Goal: Book appointment/travel/reservation

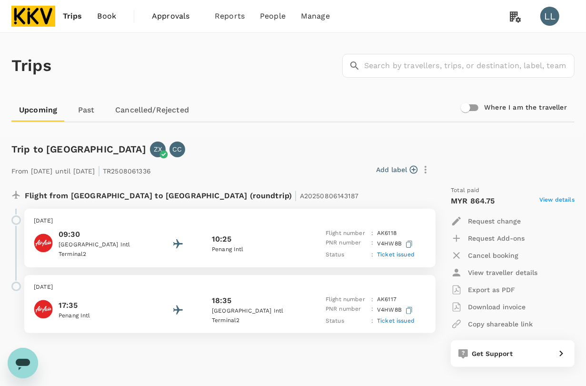
click at [24, 20] on img at bounding box center [33, 16] width 44 height 21
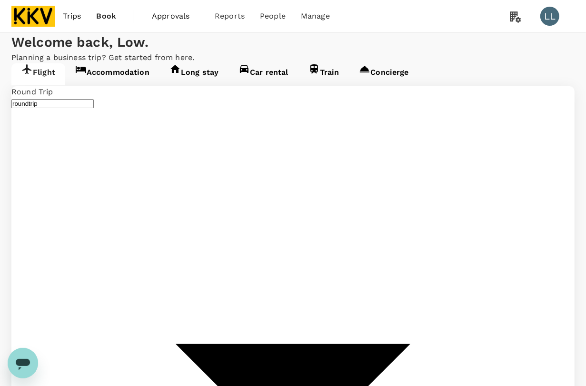
type input "[PERSON_NAME] (JHB)"
type input "Kuala Lumpur Intl ([GEOGRAPHIC_DATA])"
type input "[PERSON_NAME] (JHB)"
type input "Kuala Lumpur Intl ([GEOGRAPHIC_DATA])"
type input "[PERSON_NAME] (JHB)"
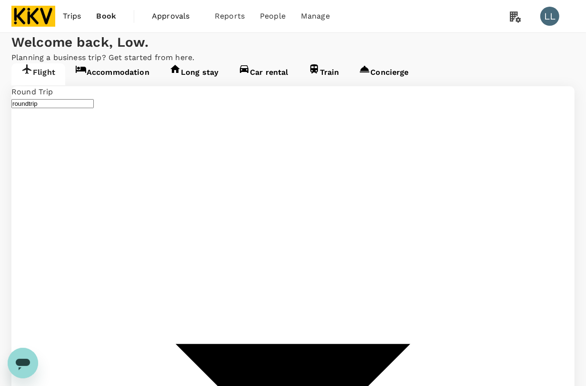
type input "Kuala Lumpur Intl ([GEOGRAPHIC_DATA])"
